Goal: Contribute content

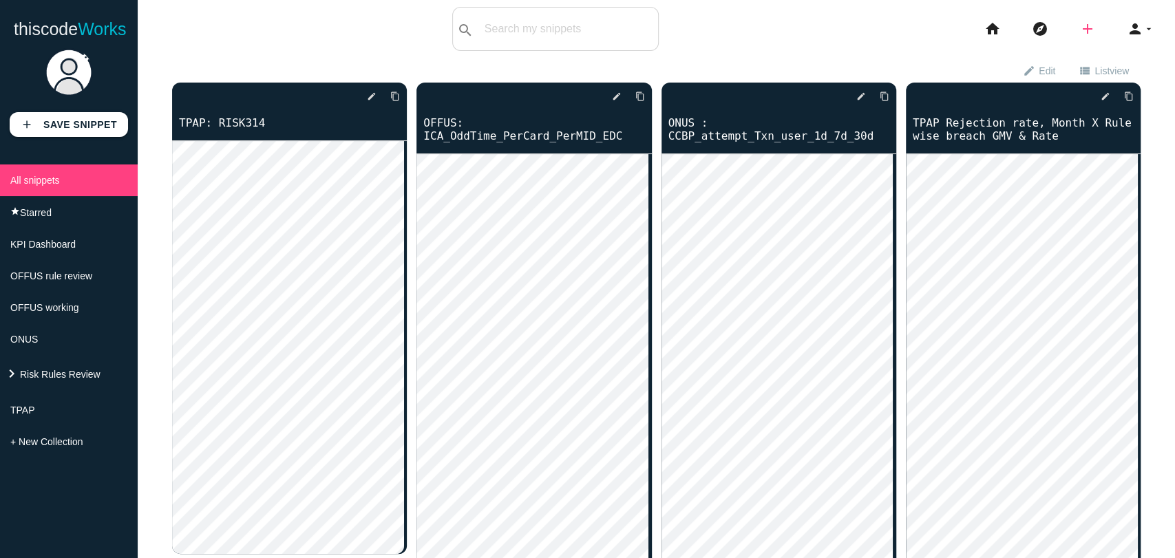
click at [1080, 32] on icon "add" at bounding box center [1088, 29] width 17 height 44
click at [1080, 25] on icon "code" at bounding box center [1088, 24] width 17 height 15
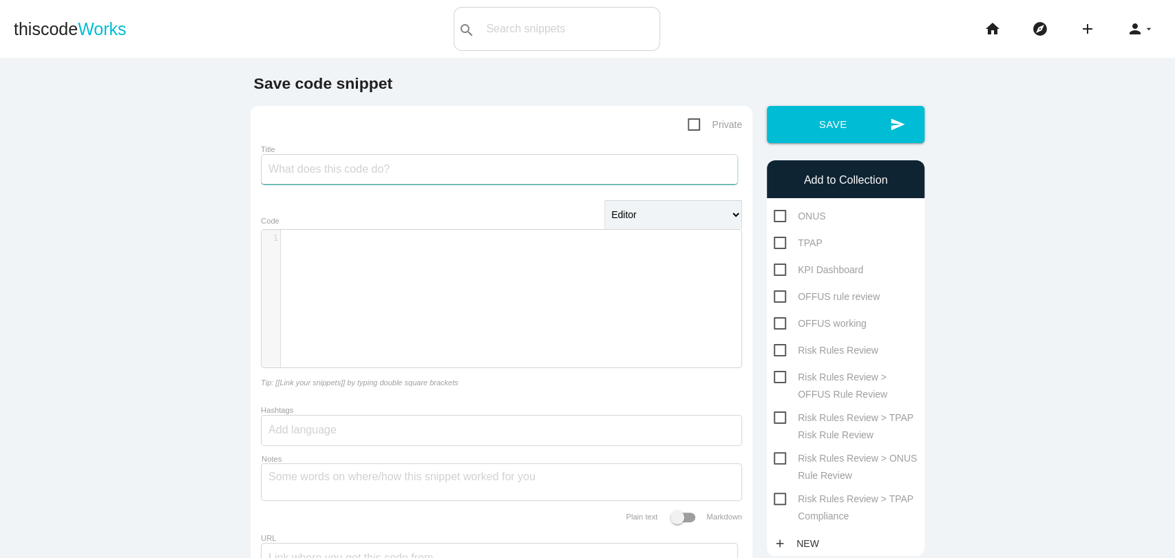
click at [310, 169] on input "Title" at bounding box center [499, 169] width 477 height 30
type input "TPAP: RISK326"
click at [327, 297] on div "​ x 1 ​" at bounding box center [512, 309] width 501 height 158
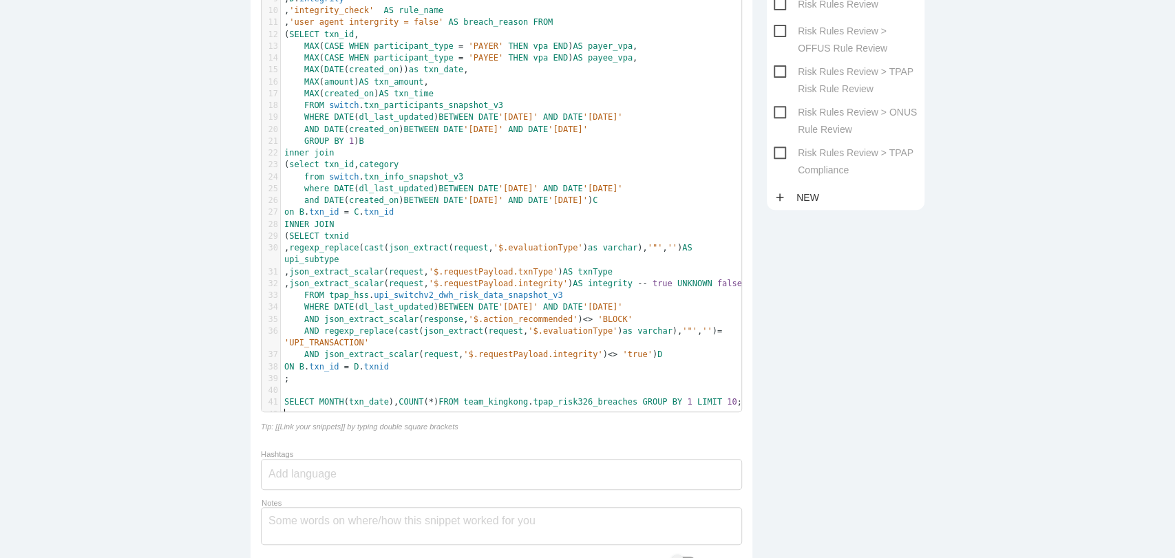
scroll to position [0, 0]
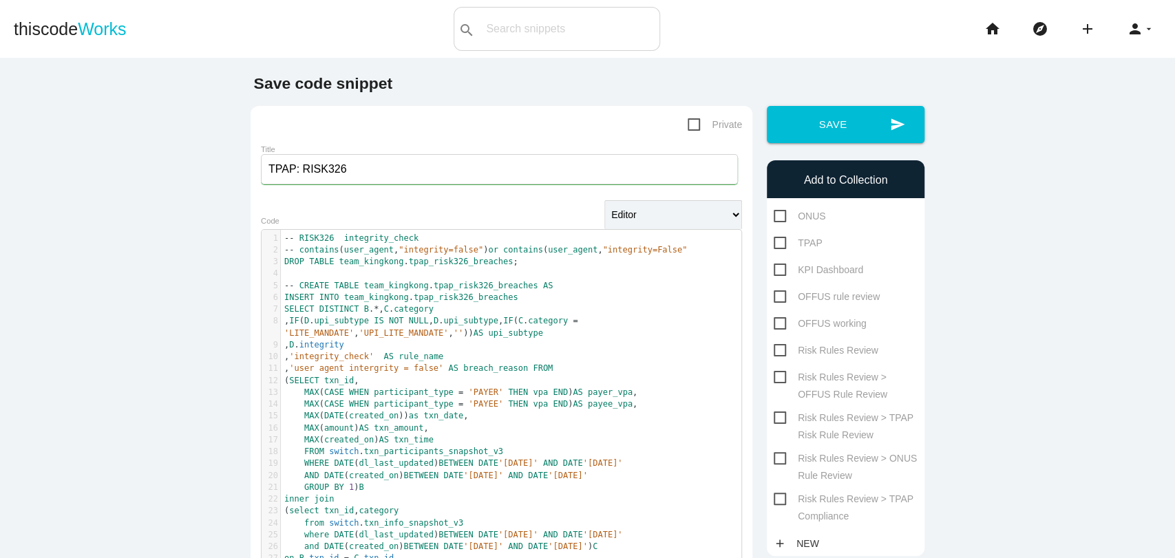
click at [821, 497] on div "ONUS TPAP KPI Dashboard OFFUS rule review OFFUS working Risk Rules Review" at bounding box center [846, 365] width 158 height 314
click at [821, 497] on span "Risk Rules Review > TPAP Compliance" at bounding box center [846, 499] width 144 height 17
click at [783, 497] on input "Risk Rules Review > TPAP Compliance" at bounding box center [778, 495] width 9 height 9
checkbox input "true"
click at [806, 137] on button "send Save" at bounding box center [846, 124] width 158 height 37
